Goal: Information Seeking & Learning: Check status

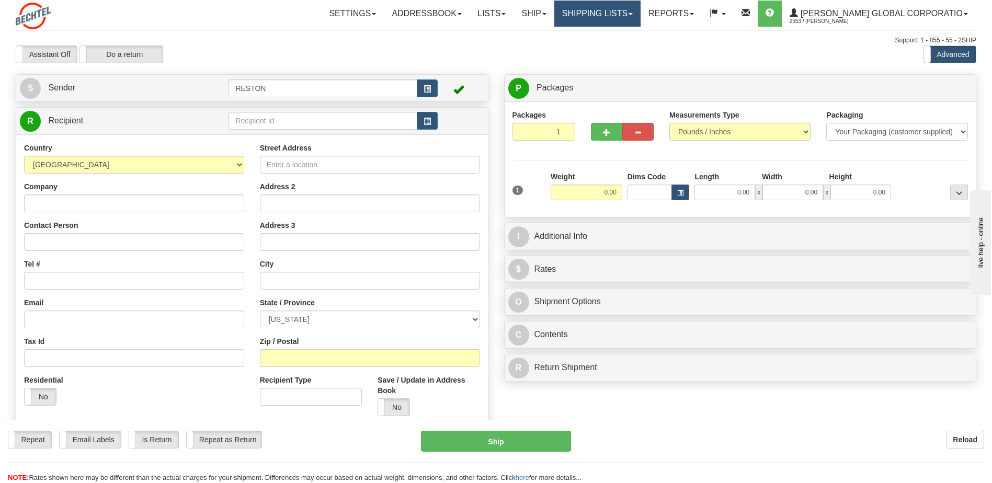
click at [609, 15] on link "Shipping lists" at bounding box center [597, 14] width 86 height 26
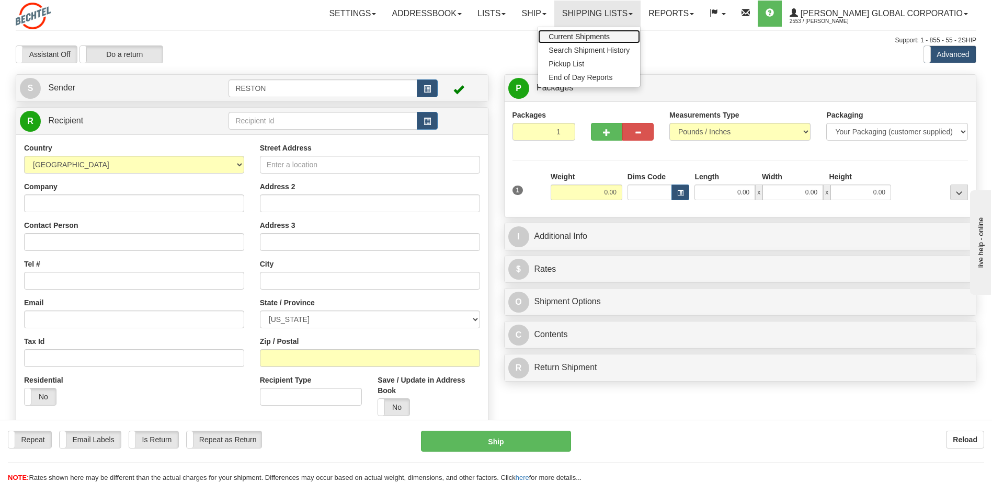
click at [610, 35] on span "Current Shipments" at bounding box center [578, 36] width 61 height 8
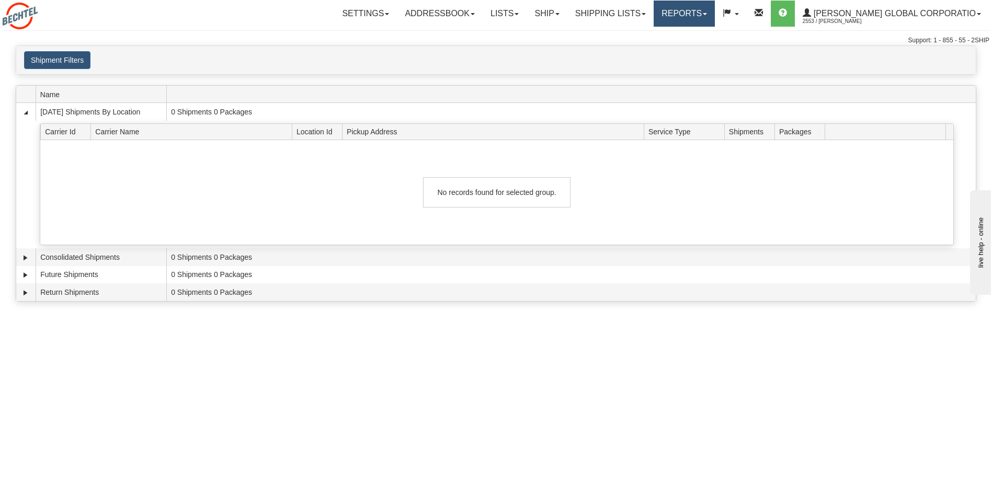
click at [709, 20] on link "Reports" at bounding box center [683, 14] width 61 height 26
click at [567, 17] on link "Ship" at bounding box center [546, 14] width 40 height 26
click at [511, 17] on link "Lists" at bounding box center [504, 14] width 44 height 26
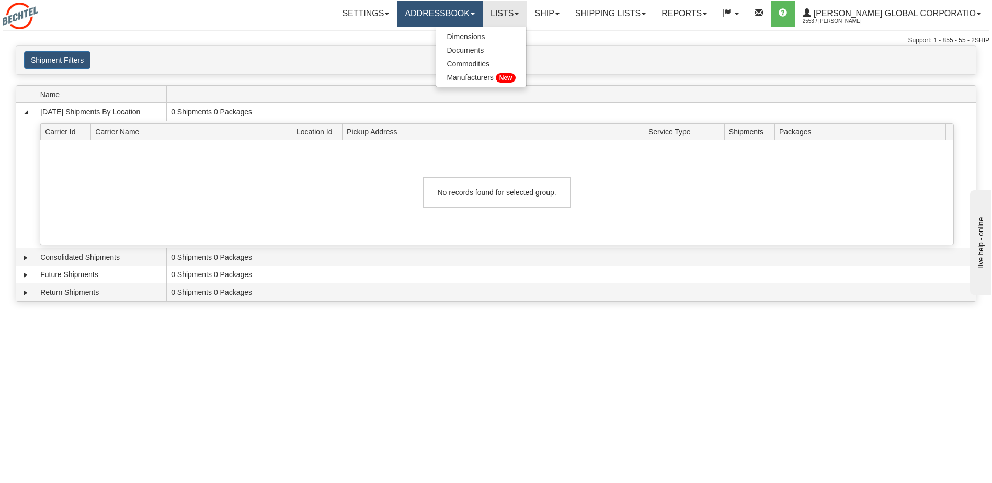
click at [425, 14] on link "Addressbook" at bounding box center [440, 14] width 86 height 26
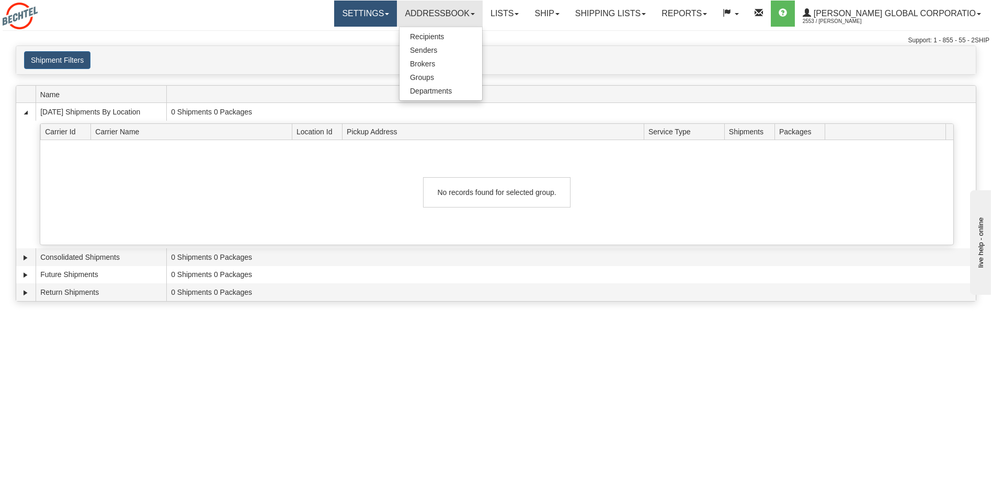
click at [375, 13] on link "Settings" at bounding box center [365, 14] width 63 height 26
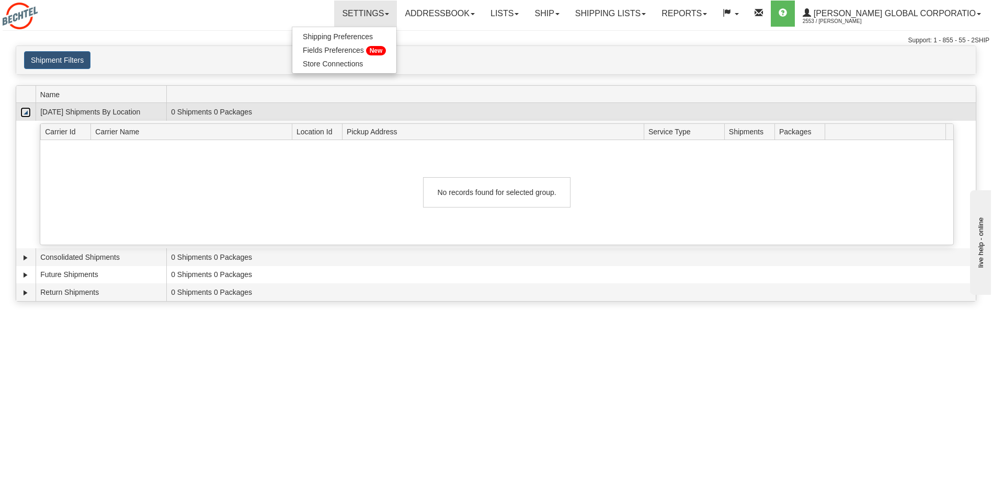
click at [25, 115] on link "Collapse" at bounding box center [25, 112] width 10 height 10
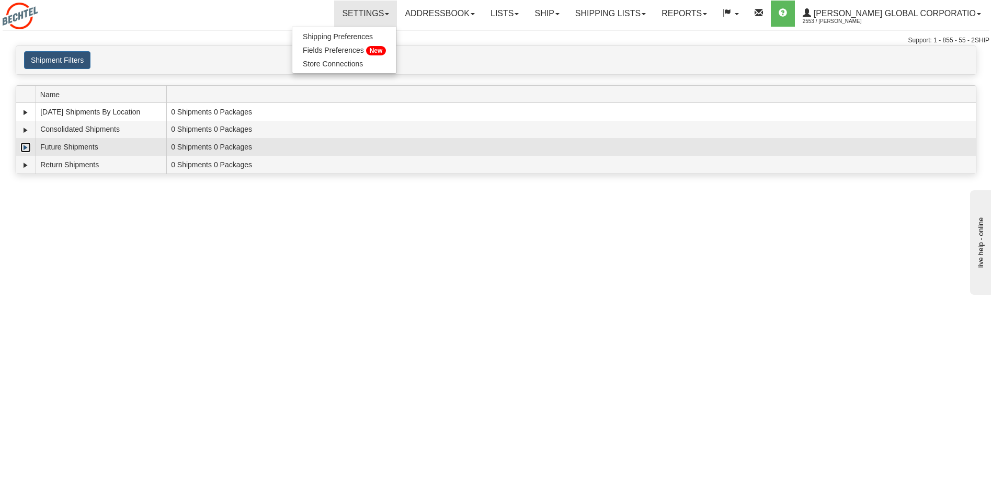
click at [25, 148] on link "Expand" at bounding box center [25, 147] width 10 height 10
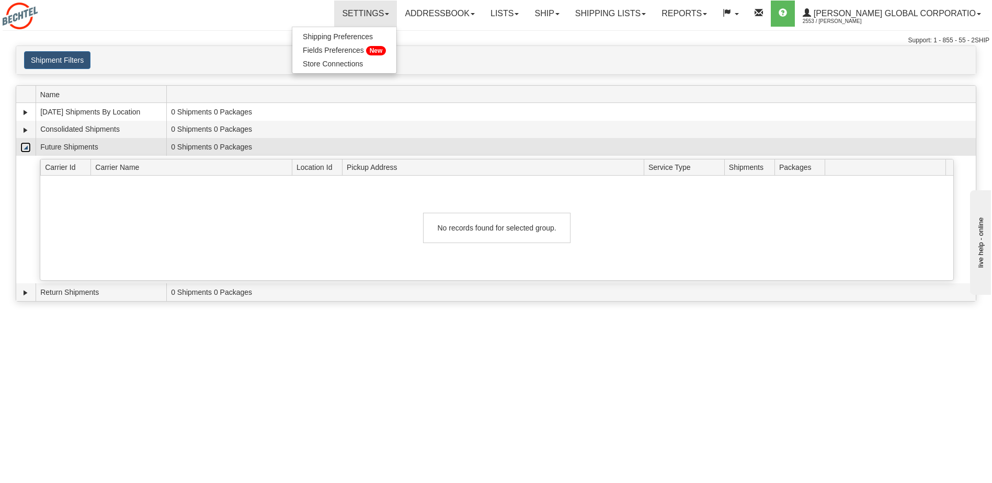
click at [25, 148] on link "Collapse" at bounding box center [25, 147] width 10 height 10
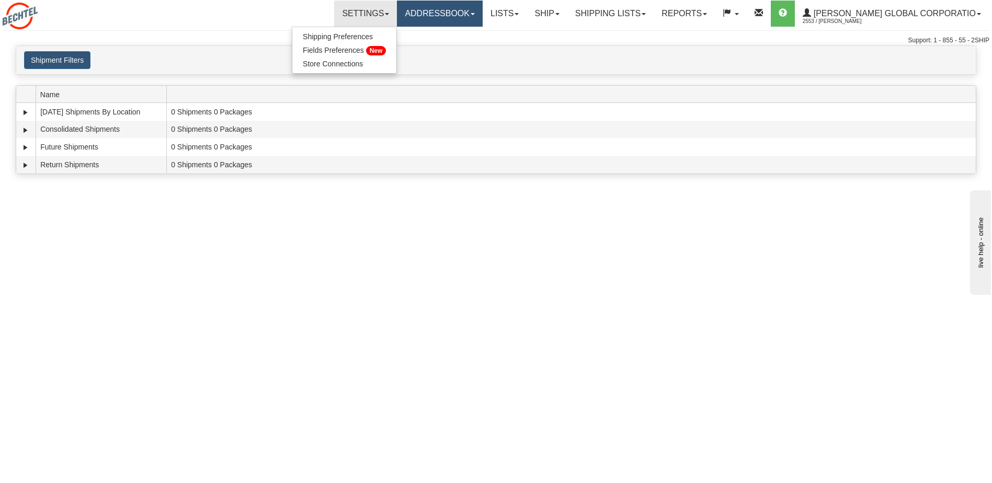
click at [478, 19] on link "Addressbook" at bounding box center [440, 14] width 86 height 26
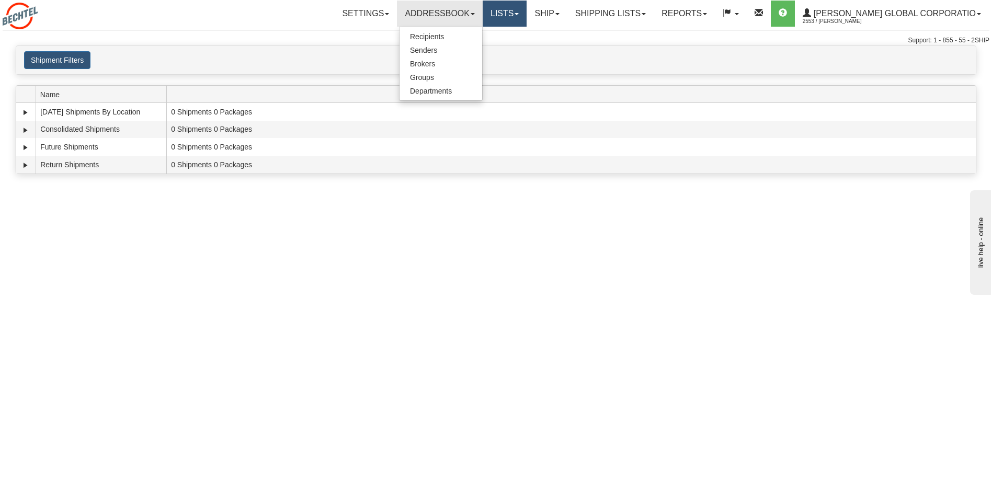
click at [522, 16] on link "Lists" at bounding box center [504, 14] width 44 height 26
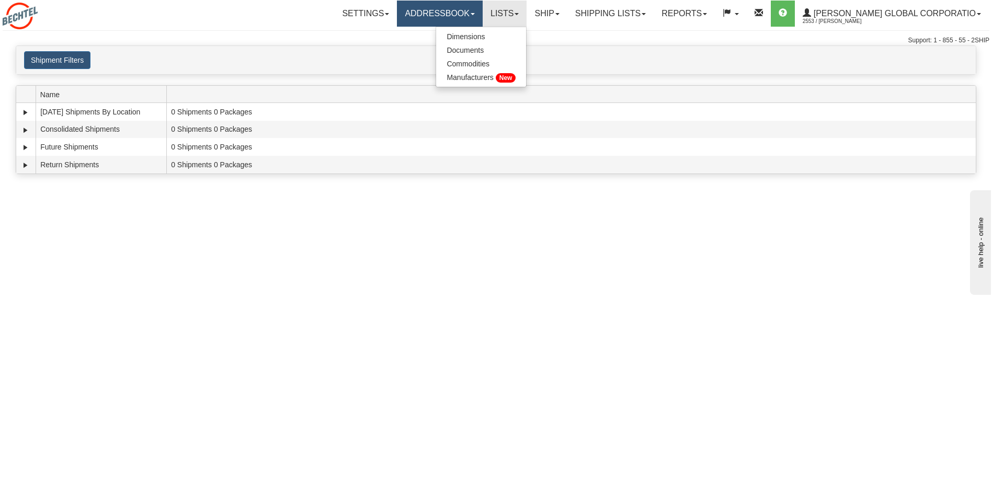
click at [482, 19] on link "Addressbook" at bounding box center [440, 14] width 86 height 26
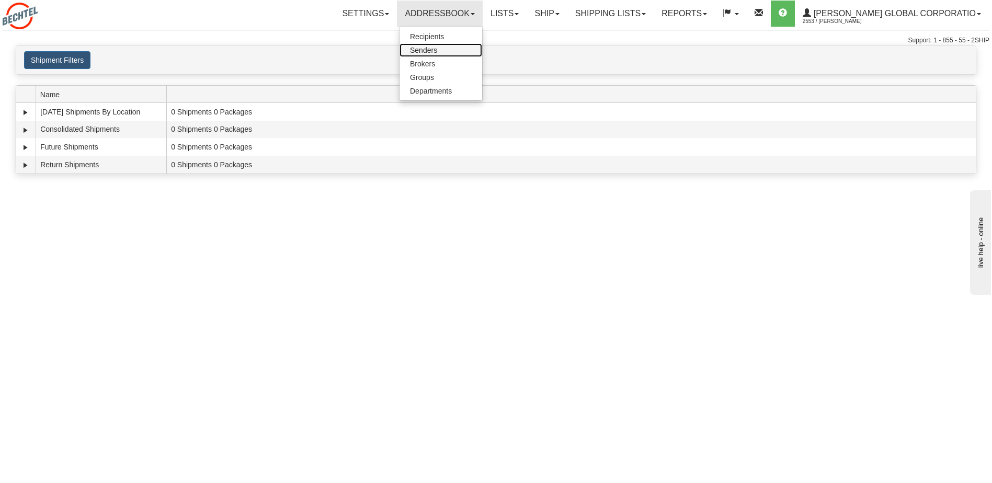
click at [478, 51] on link "Senders" at bounding box center [440, 50] width 83 height 14
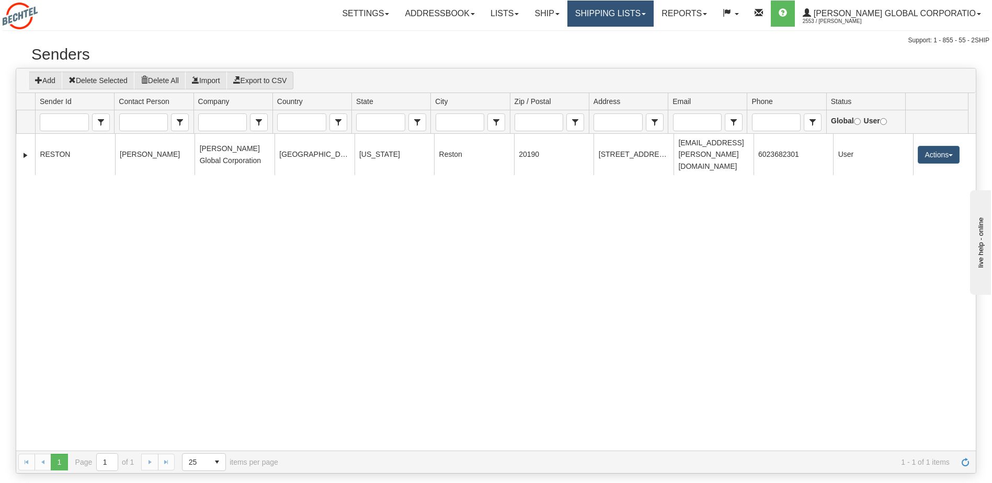
click at [628, 18] on link "Shipping lists" at bounding box center [610, 14] width 86 height 26
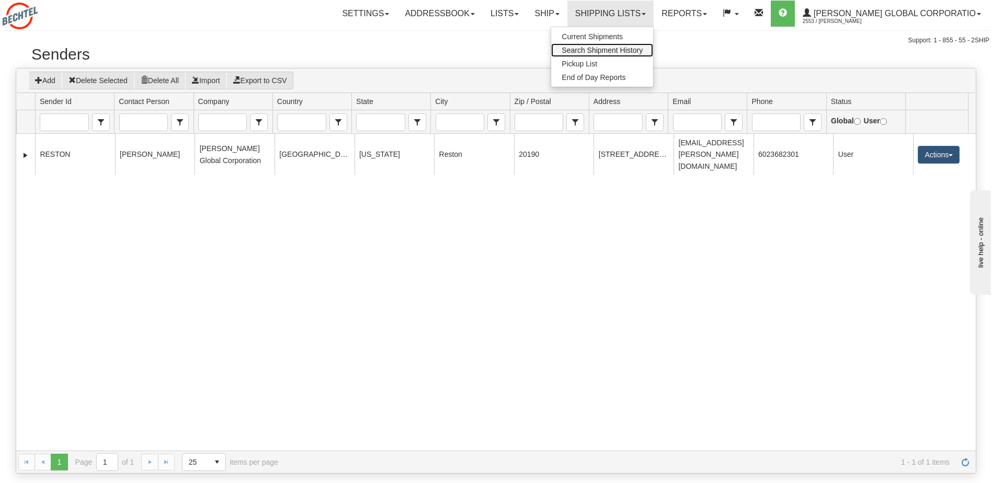
click at [622, 53] on span "Search Shipment History" at bounding box center [601, 50] width 81 height 8
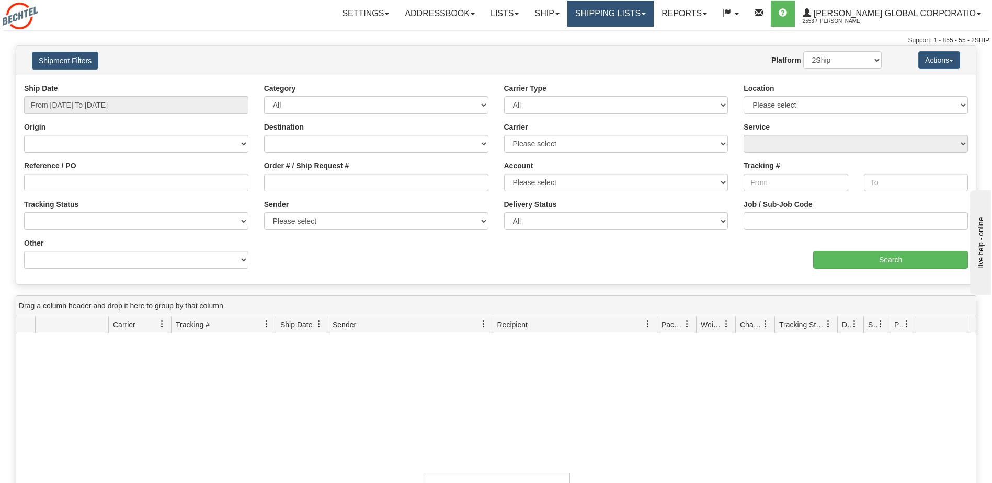
click at [622, 18] on link "Shipping lists" at bounding box center [610, 14] width 86 height 26
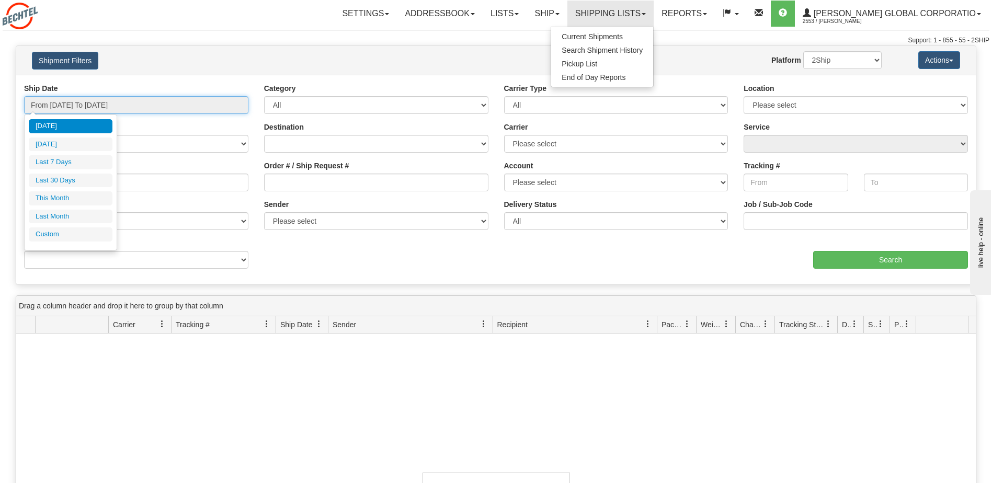
click at [145, 99] on input "From 08/25/2025 To 08/26/2025" at bounding box center [136, 105] width 224 height 18
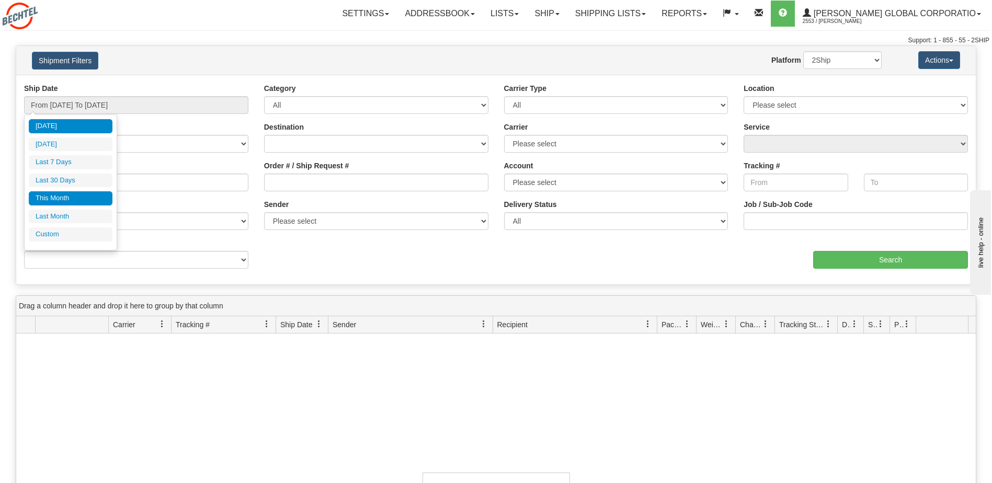
click at [76, 193] on li "This Month" at bounding box center [71, 198] width 84 height 14
type input "From 08/01/2025 To 08/31/2025"
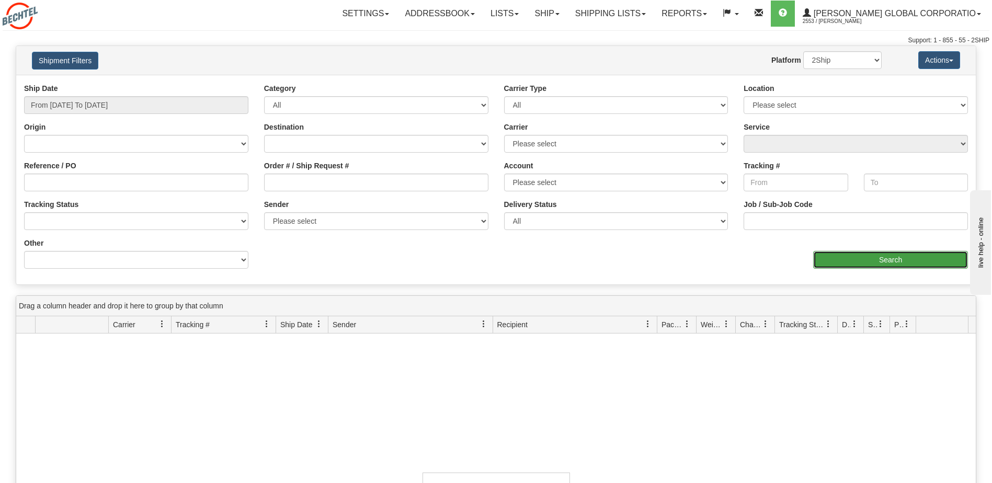
click at [826, 260] on input "Search" at bounding box center [890, 260] width 155 height 18
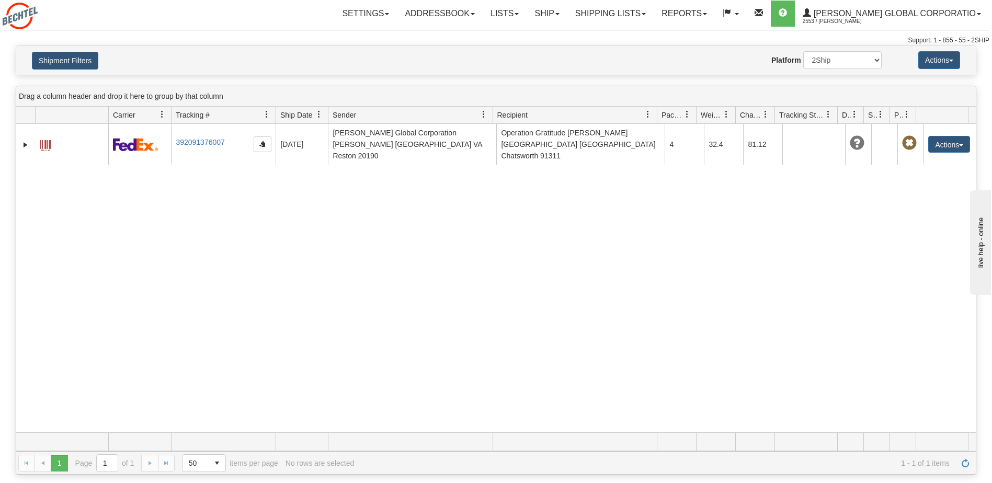
click at [764, 116] on span at bounding box center [765, 114] width 8 height 8
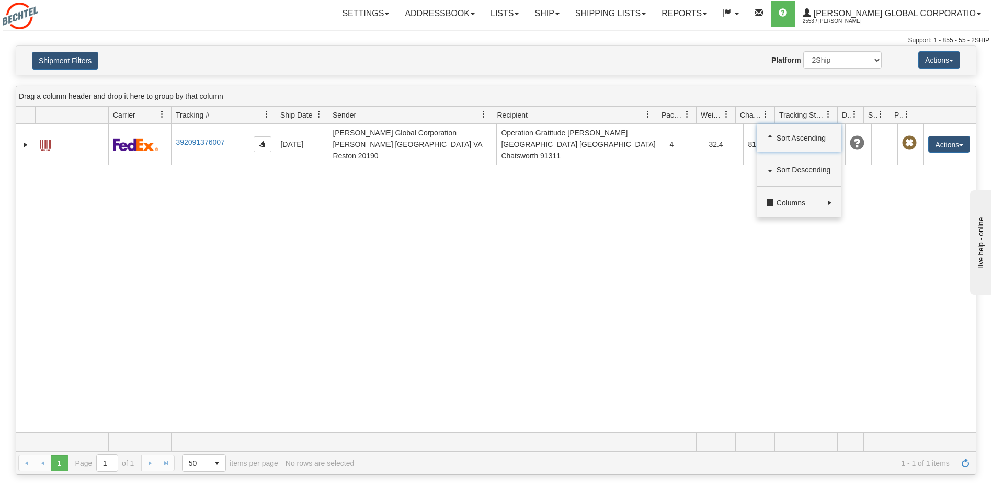
click at [764, 116] on span at bounding box center [765, 114] width 8 height 8
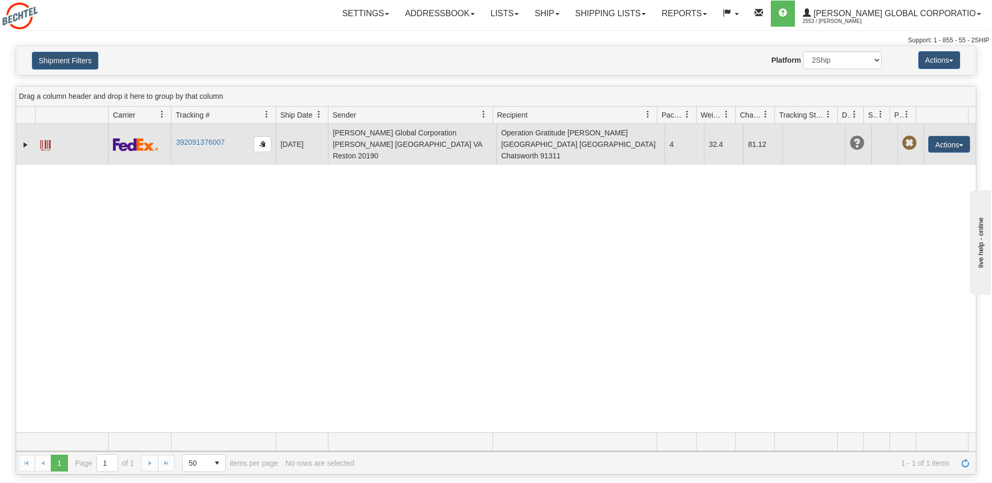
click at [758, 139] on td "81.12" at bounding box center [762, 144] width 39 height 41
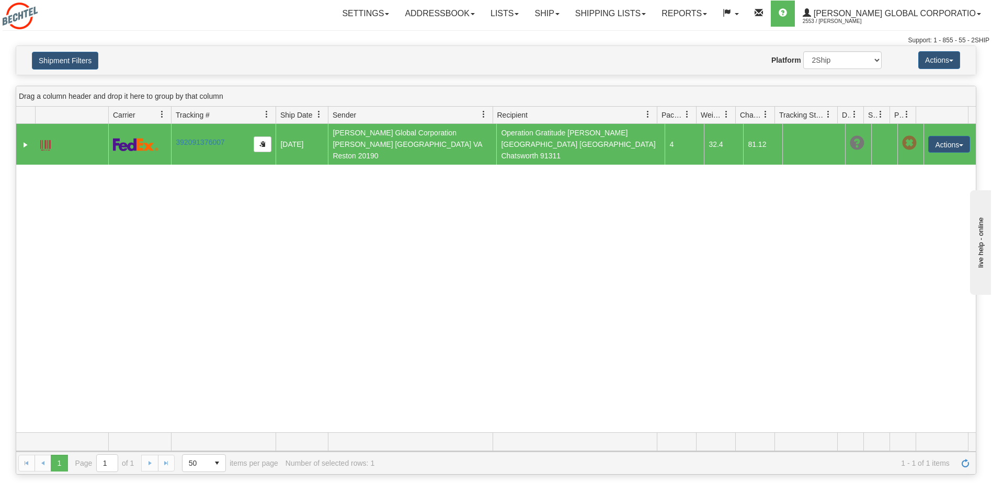
click at [760, 137] on td "81.12" at bounding box center [762, 144] width 39 height 41
click at [773, 113] on div at bounding box center [774, 115] width 5 height 17
drag, startPoint x: 773, startPoint y: 113, endPoint x: 788, endPoint y: 115, distance: 15.2
click at [788, 115] on div "Id Client Id Carrier Tracking # Pro Number Ship Date Label Generation Date Send…" at bounding box center [492, 115] width 952 height 17
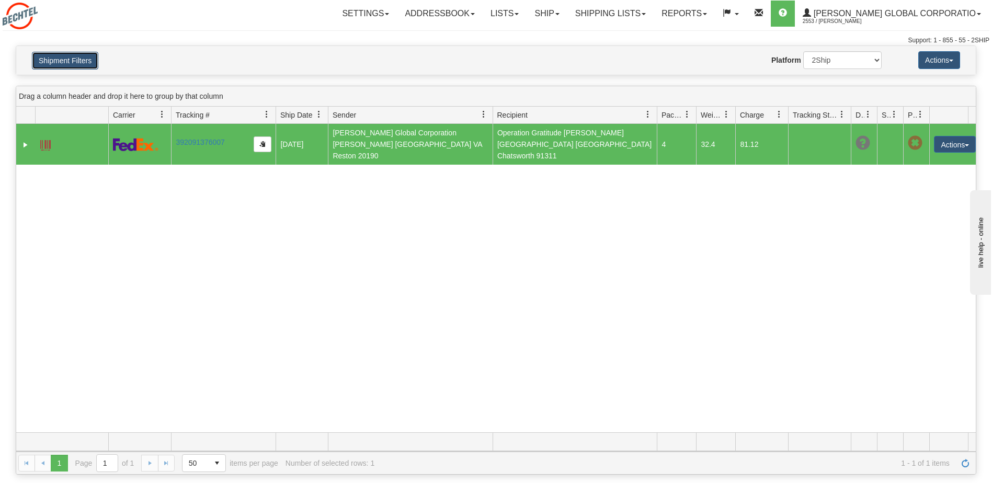
click at [58, 64] on button "Shipment Filters" at bounding box center [65, 61] width 66 height 18
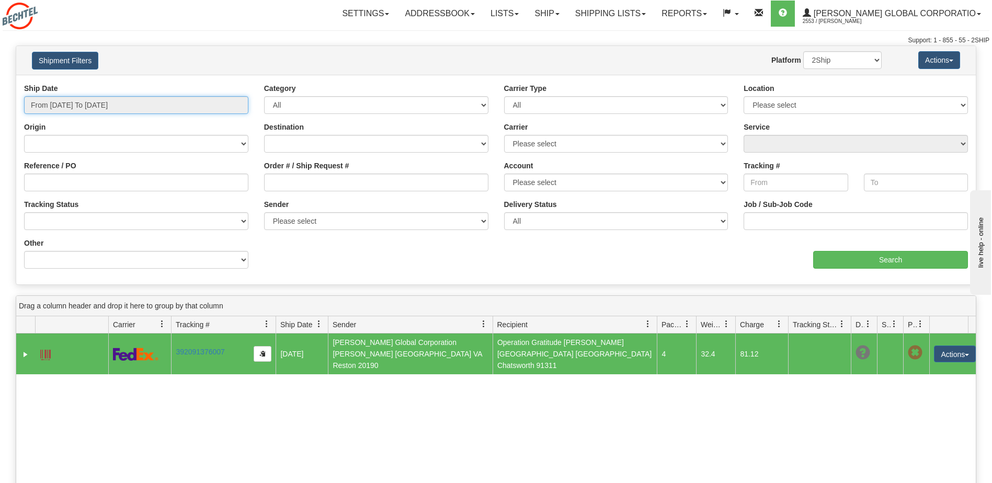
click at [90, 102] on input "From 08/01/2025 To 08/31/2025" at bounding box center [136, 105] width 224 height 18
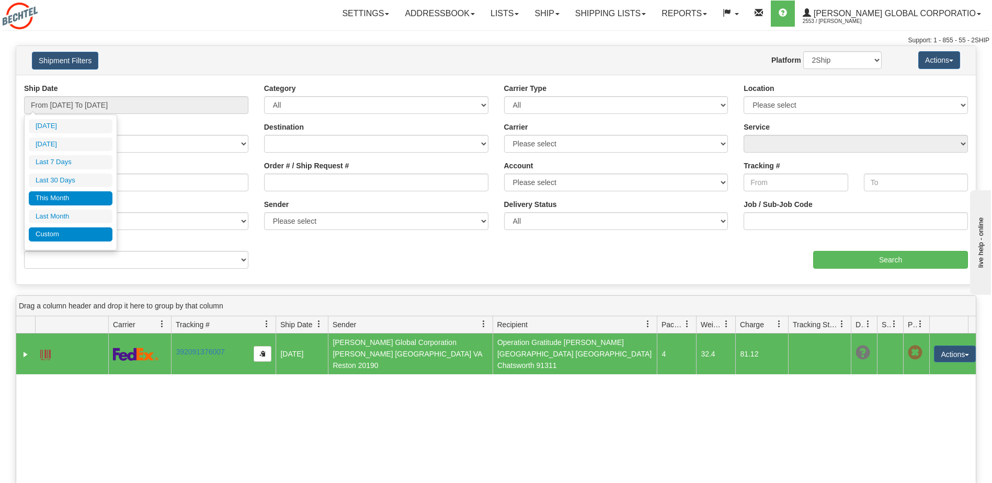
click at [68, 233] on li "Custom" at bounding box center [71, 234] width 84 height 14
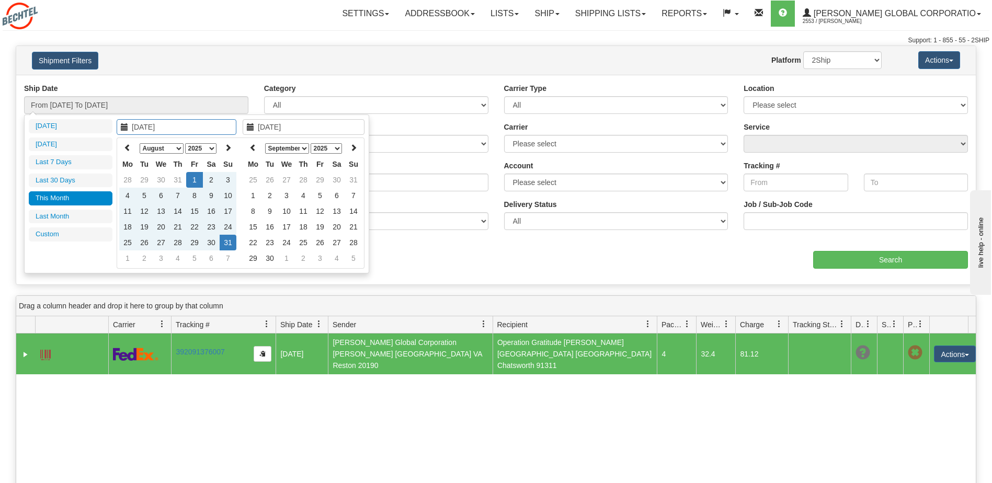
type input "07/01/2025"
type input "07/31/2025"
type input "08/01/2025"
type input "08/31/2025"
type input "07/28/2025"
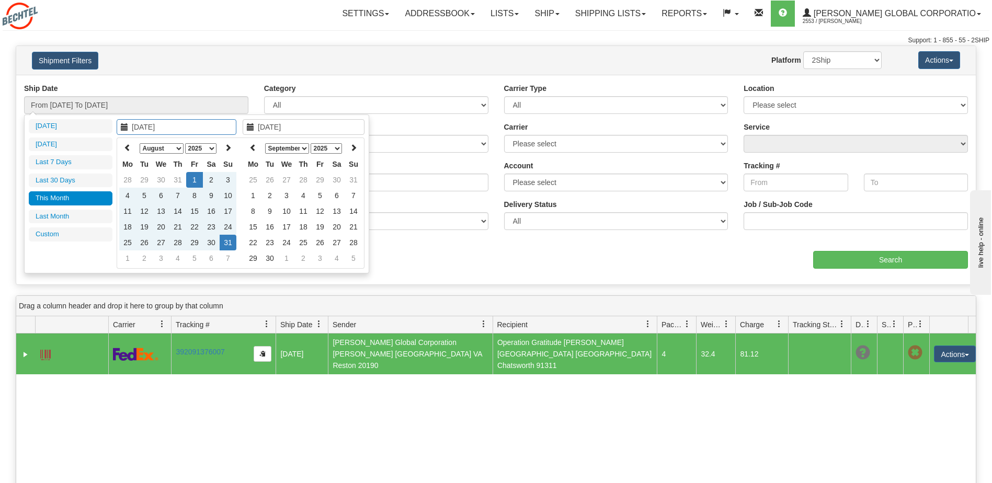
type input "[DATE]"
type input "08/01/2025"
type input "08/31/2025"
drag, startPoint x: 170, startPoint y: 129, endPoint x: 165, endPoint y: 132, distance: 5.7
click at [165, 132] on input "08/01/2025" at bounding box center [177, 127] width 120 height 16
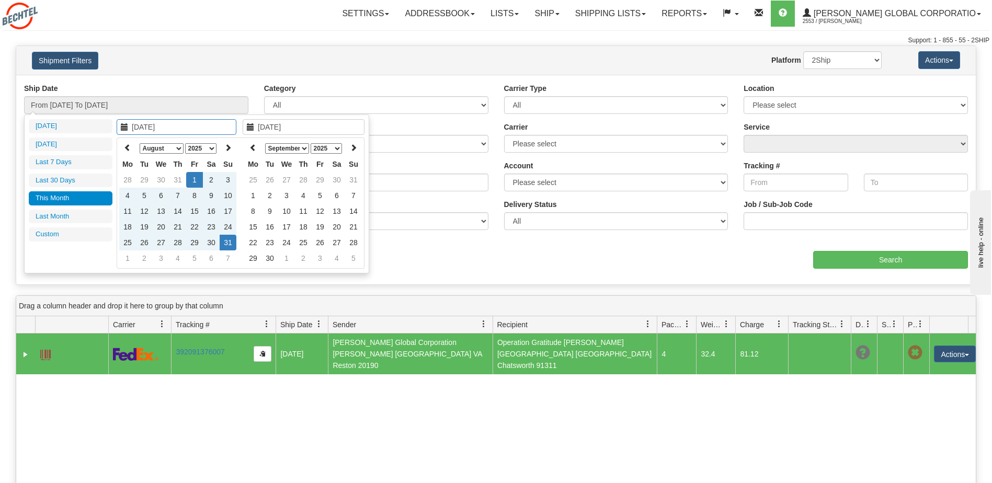
type input "08/01/2024"
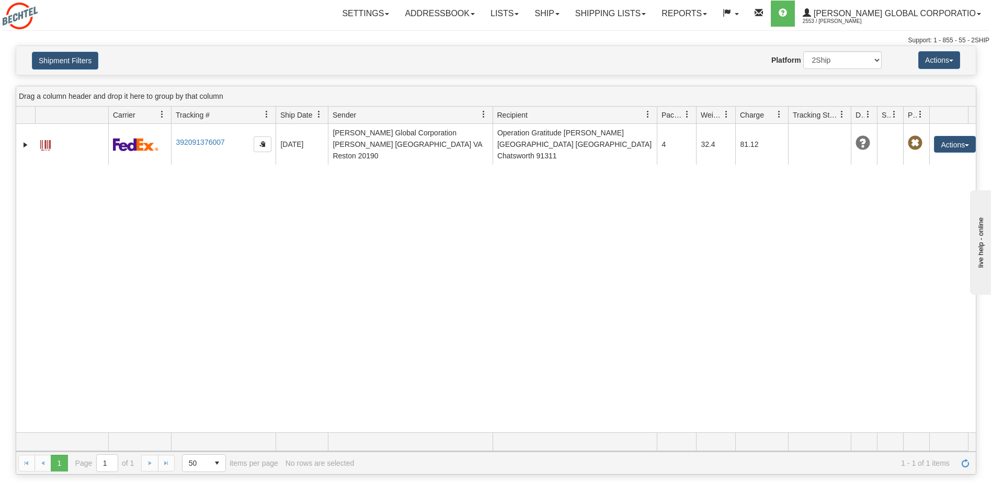
click at [540, 217] on div "31451775 2553 392091376007 08/18/2025 08/13/2025 03:50:10 PM Bechtel Global Cor…" at bounding box center [495, 278] width 959 height 308
